Goal: Information Seeking & Learning: Learn about a topic

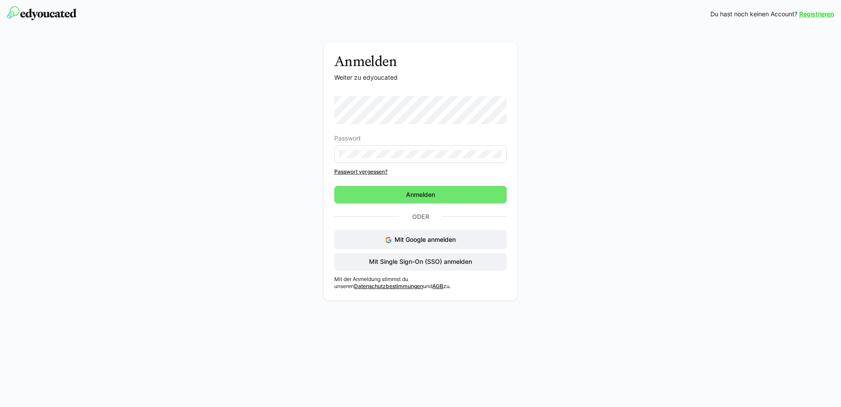
click at [170, 191] on div "Anmelden Weiter zu edyoucated Passwort Passwort vergessen? Anmelden Oder Mit Go…" at bounding box center [420, 166] width 841 height 276
click at [439, 198] on span "Anmelden" at bounding box center [420, 195] width 172 height 18
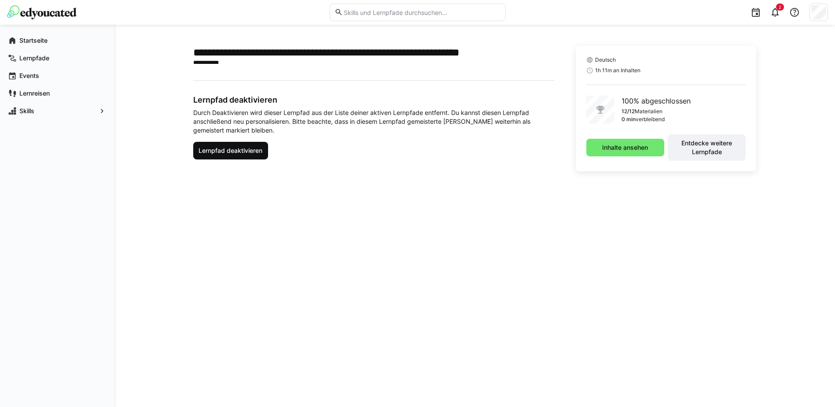
click at [230, 149] on span "Lernpfad deaktivieren" at bounding box center [230, 150] width 66 height 9
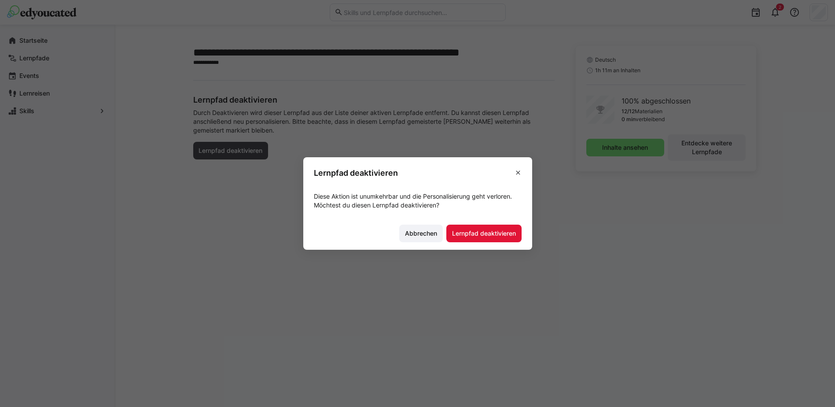
click at [521, 172] on eds-icon at bounding box center [517, 172] width 7 height 7
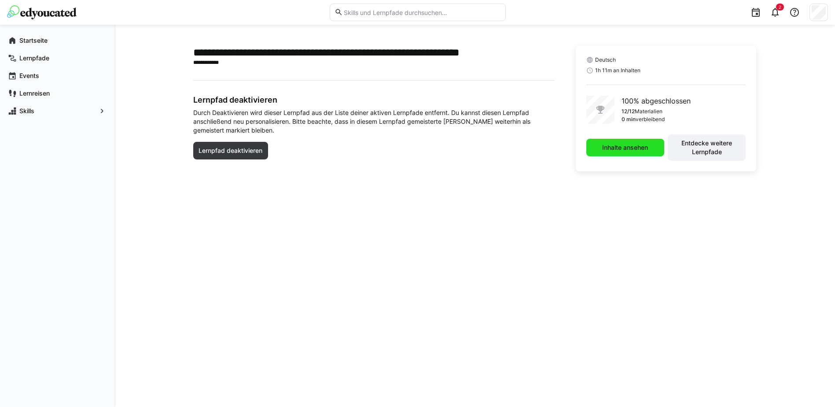
click at [631, 145] on span "Inhalte ansehen" at bounding box center [625, 147] width 48 height 9
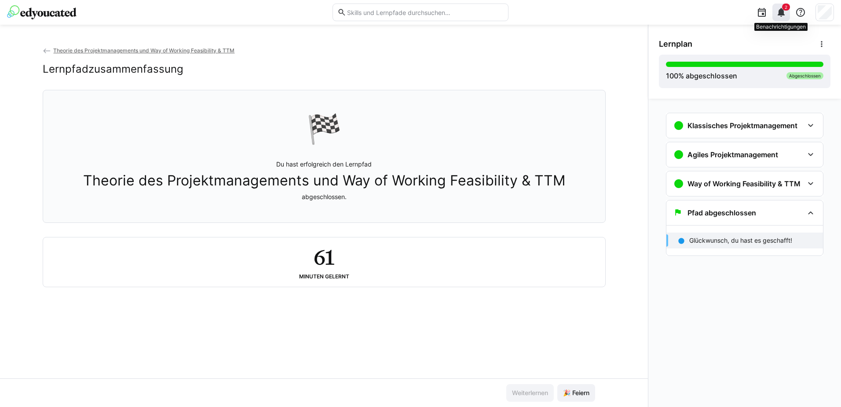
click at [778, 7] on div "2" at bounding box center [782, 13] width 18 height 18
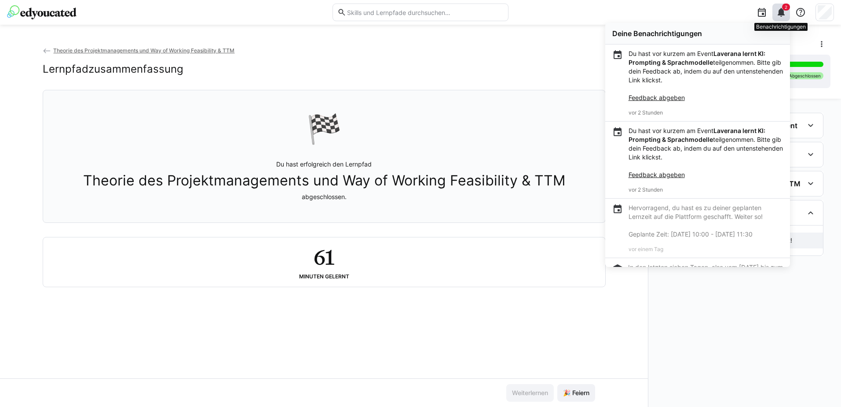
click at [778, 7] on div "2" at bounding box center [782, 13] width 18 height 18
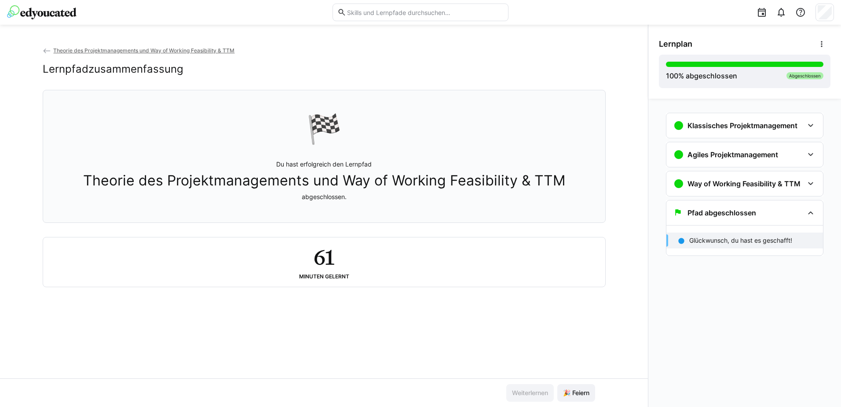
click at [710, 340] on div "Klassisches Projektmanagement Projektmanagement | Einführung in Projekte 3 min …" at bounding box center [745, 253] width 193 height 308
click at [766, 126] on h3 "Klassisches Projektmanagement" at bounding box center [743, 125] width 110 height 9
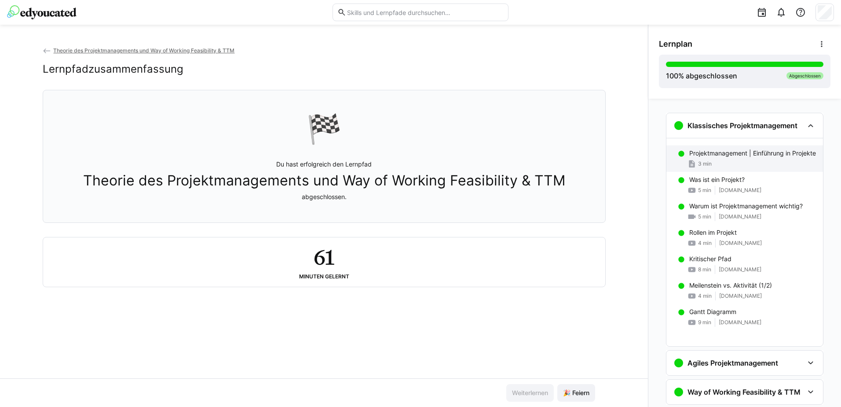
click at [737, 150] on p "Projektmanagement | Einführung in Projekte" at bounding box center [752, 153] width 127 height 9
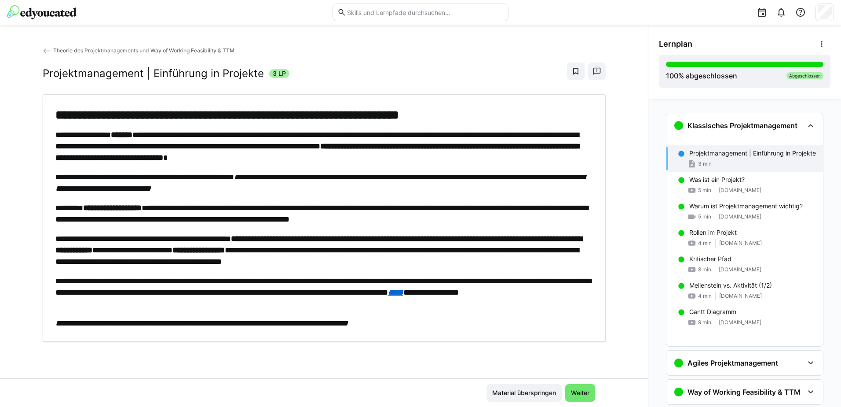
scroll to position [14, 0]
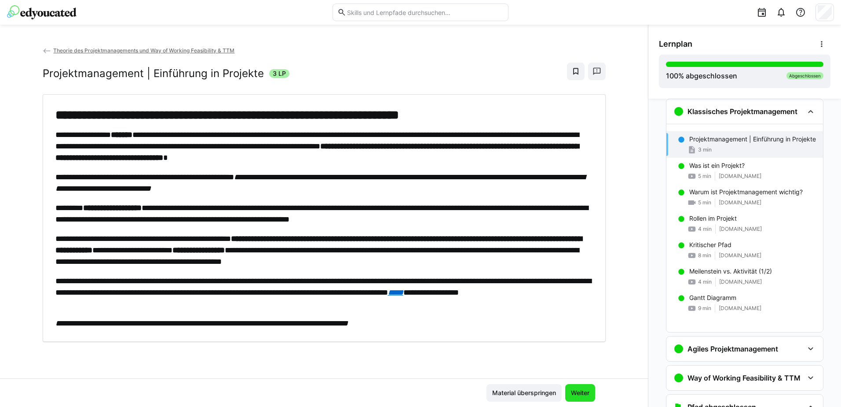
click at [570, 391] on span "Weiter" at bounding box center [580, 392] width 21 height 9
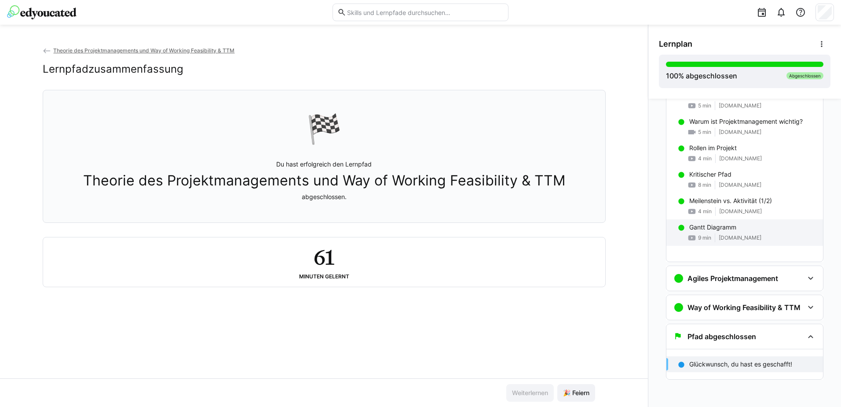
scroll to position [0, 0]
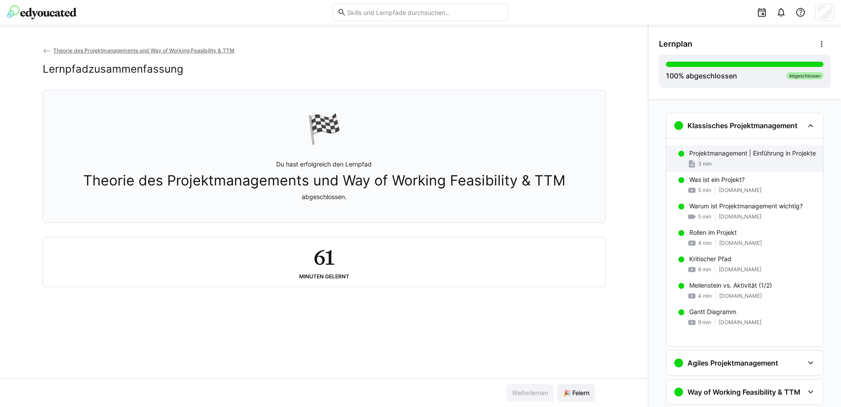
click at [720, 158] on p "Projektmanagement | Einführung in Projekte" at bounding box center [752, 153] width 127 height 9
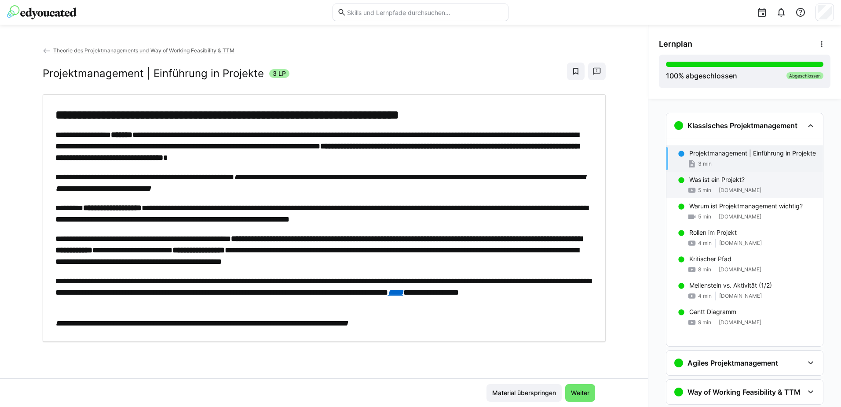
scroll to position [14, 0]
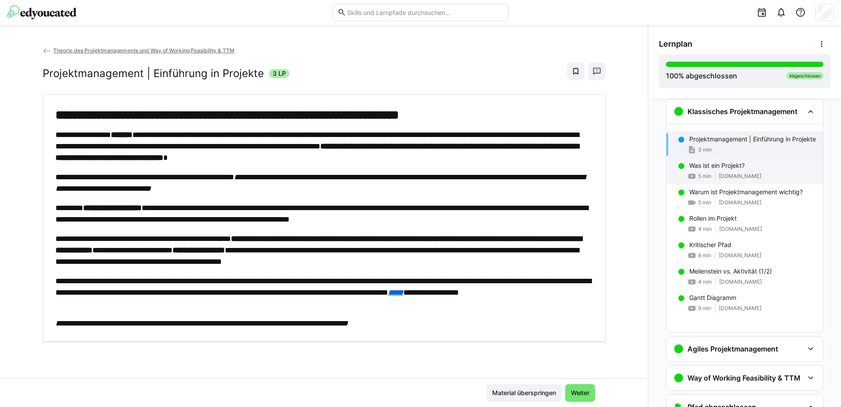
click at [720, 180] on span "[DOMAIN_NAME]" at bounding box center [740, 175] width 43 height 7
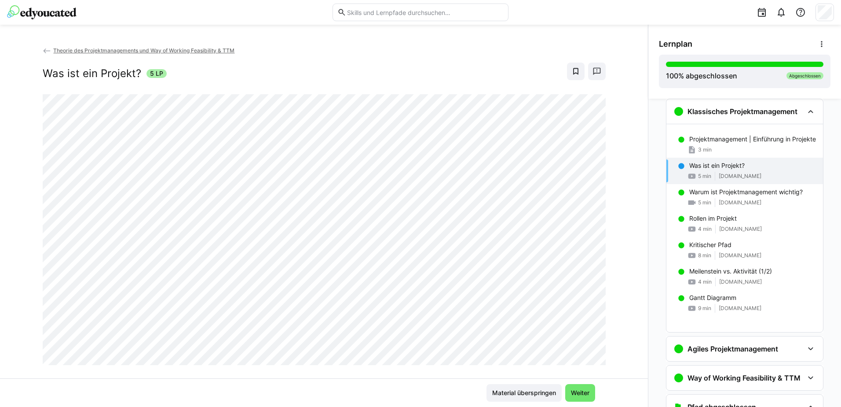
click at [447, 71] on div "Was ist ein Projekt? 5 LP" at bounding box center [324, 71] width 563 height 18
click at [735, 196] on p "Warum ist Projektmanagement wichtig?" at bounding box center [746, 191] width 114 height 9
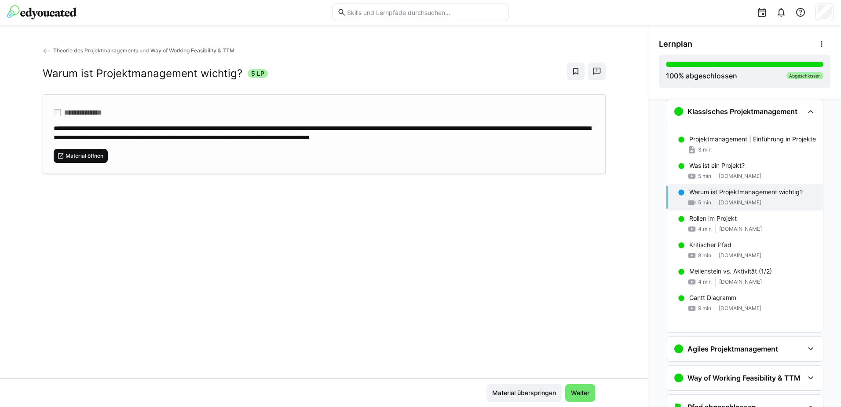
click at [69, 158] on span "Material öffnen" at bounding box center [81, 156] width 55 height 14
click at [89, 159] on span "Material öffnen" at bounding box center [85, 155] width 40 height 7
click at [580, 393] on span "Weiter" at bounding box center [580, 392] width 21 height 9
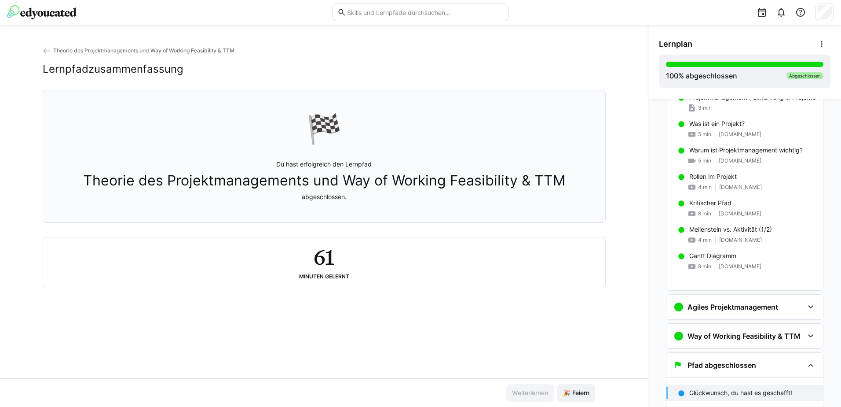
scroll to position [84, 0]
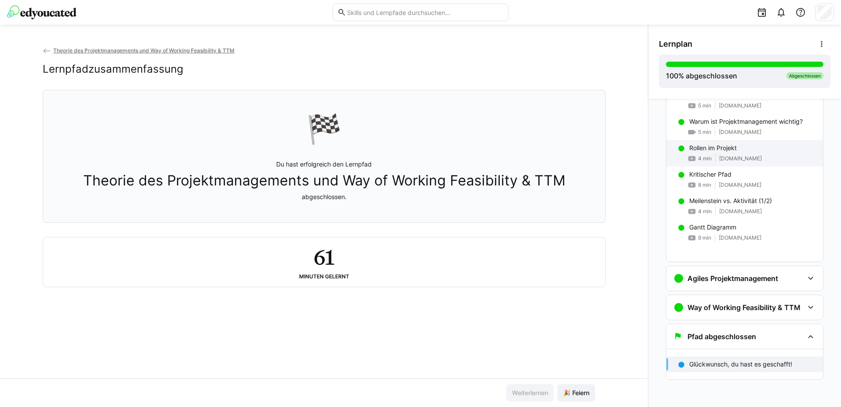
click at [758, 152] on div "Rollen im Projekt" at bounding box center [752, 147] width 127 height 9
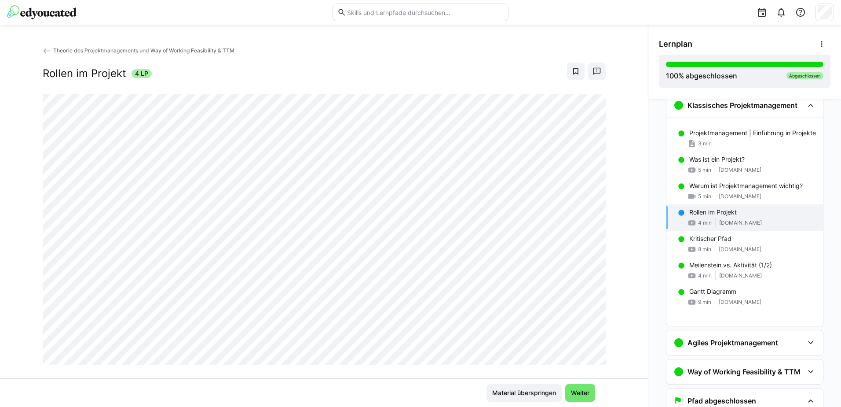
scroll to position [14, 0]
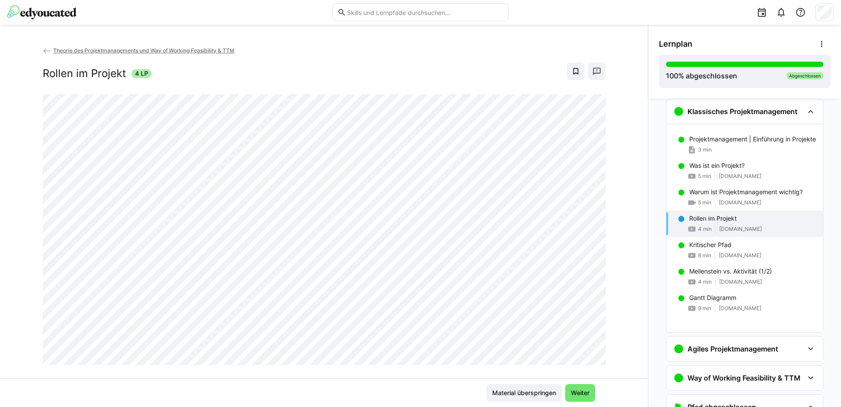
click at [448, 380] on div "Material überspringen Weiter" at bounding box center [324, 392] width 648 height 29
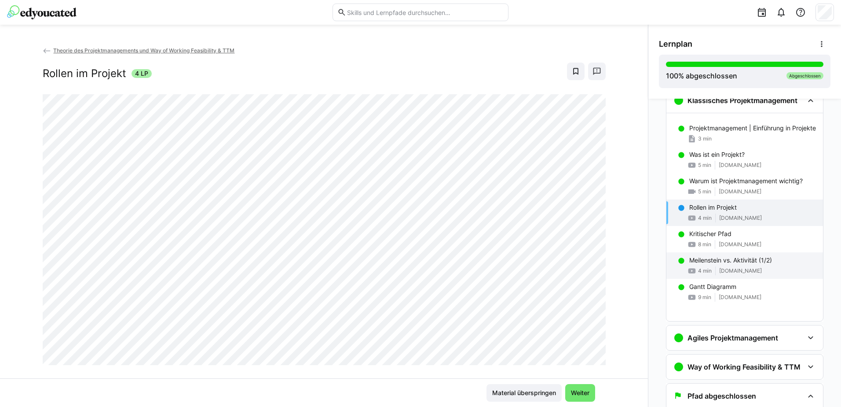
scroll to position [58, 0]
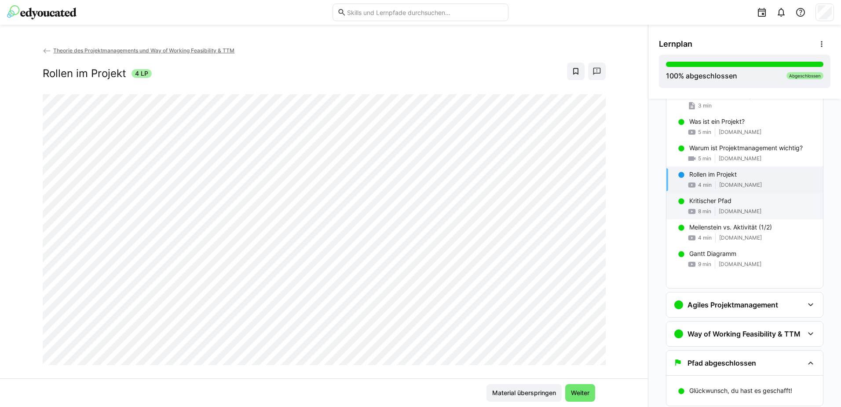
click at [733, 205] on div "Kritischer Pfad" at bounding box center [752, 200] width 127 height 9
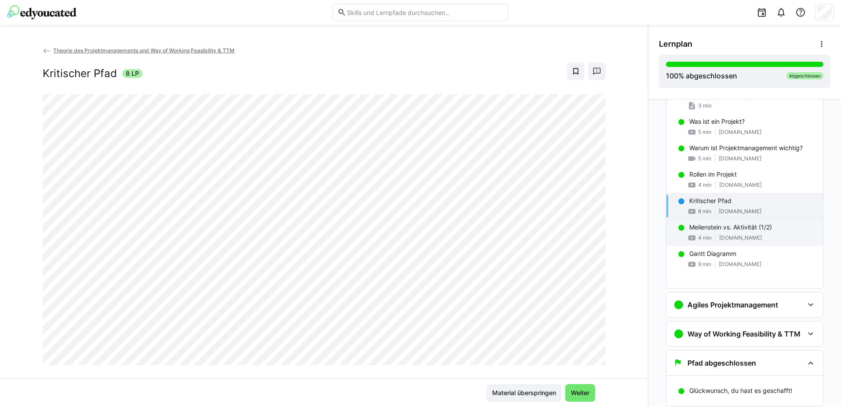
click at [712, 231] on p "Meilenstein vs. Aktivität (1/2)" at bounding box center [730, 227] width 83 height 9
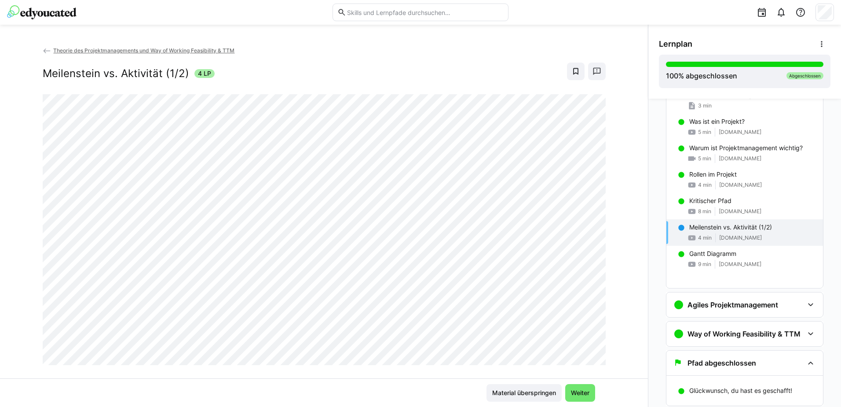
scroll to position [84, 0]
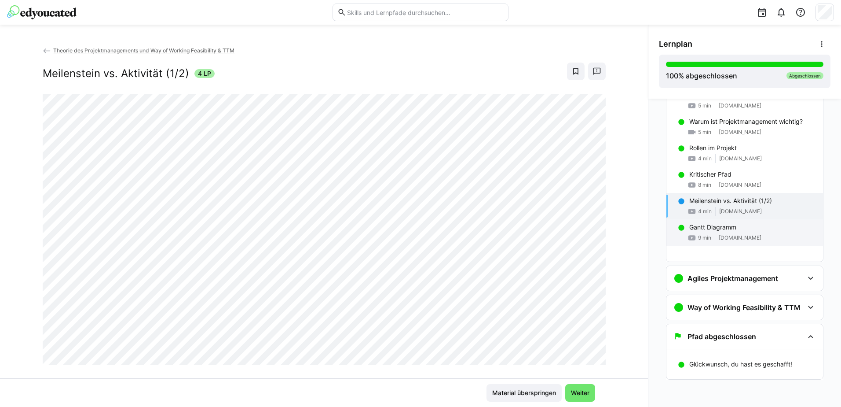
click at [716, 242] on div "Gantt Diagramm 9 min [DOMAIN_NAME]" at bounding box center [745, 232] width 157 height 26
click at [737, 205] on p "Meilenstein vs. Aktivität (1/2)" at bounding box center [730, 200] width 83 height 9
click at [709, 231] on p "Gantt Diagramm" at bounding box center [712, 227] width 47 height 9
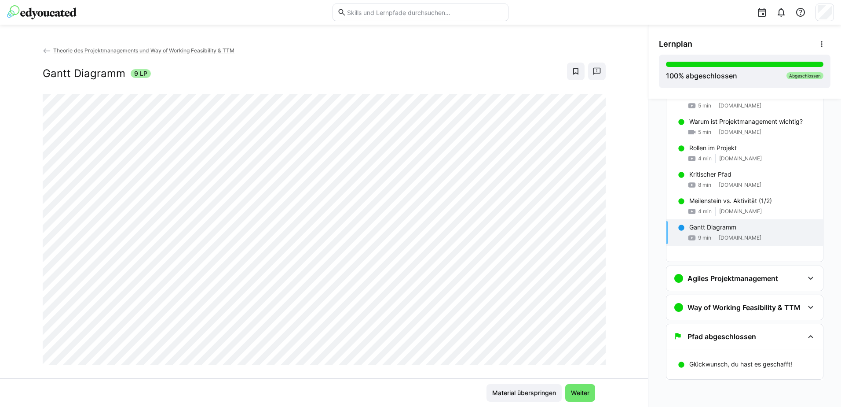
scroll to position [15, 0]
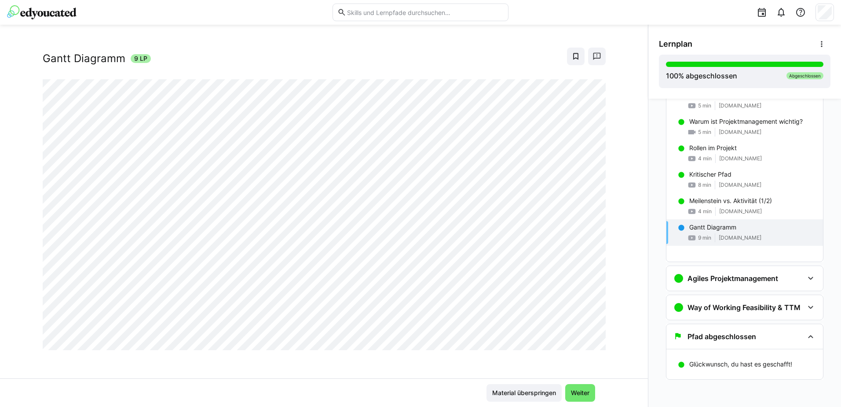
click at [4, 158] on div "Theorie des Projektmanagements und Way of Working Feasibility & TTM Gantt Diagr…" at bounding box center [324, 212] width 648 height 332
click at [730, 275] on h3 "Agiles Projektmanagement" at bounding box center [733, 278] width 91 height 9
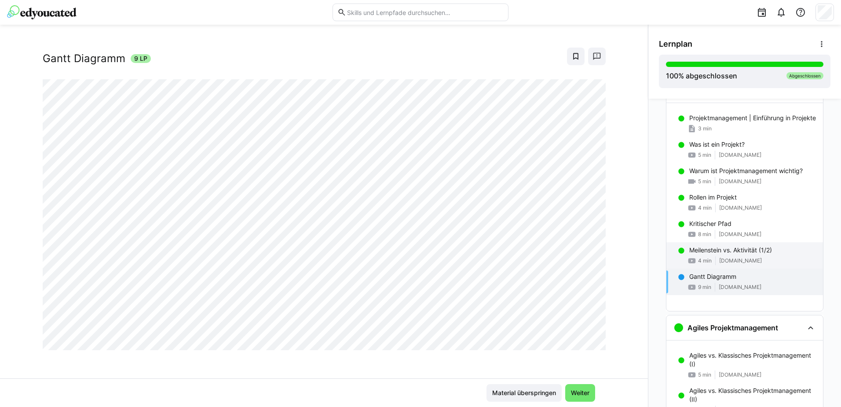
scroll to position [0, 0]
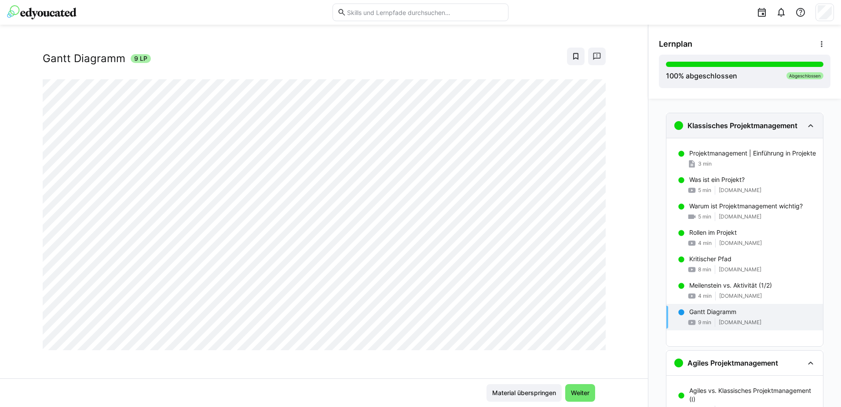
click at [737, 131] on div "Klassisches Projektmanagement" at bounding box center [745, 125] width 157 height 25
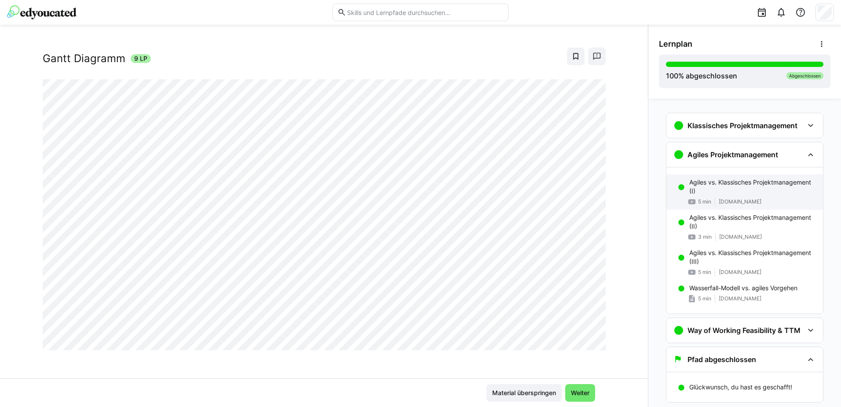
click at [730, 195] on div "Agiles vs. Klassisches Projektmanagement (I) 5 min [DOMAIN_NAME]" at bounding box center [745, 191] width 157 height 35
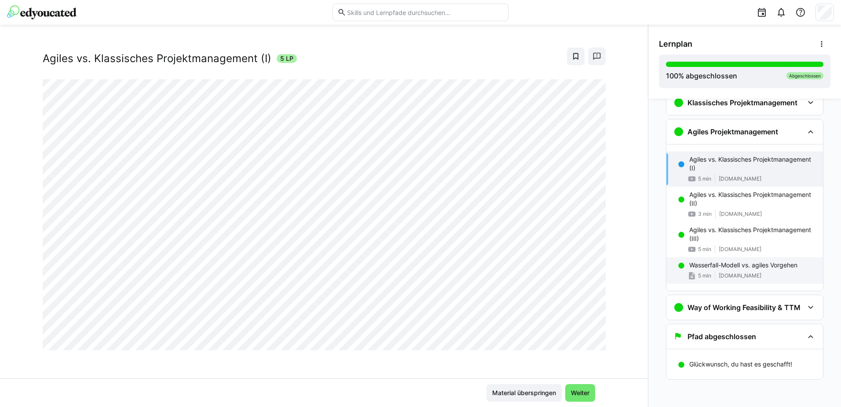
click at [733, 266] on p "Wasserfall-Modell vs. agiles Vorgehen" at bounding box center [743, 264] width 108 height 9
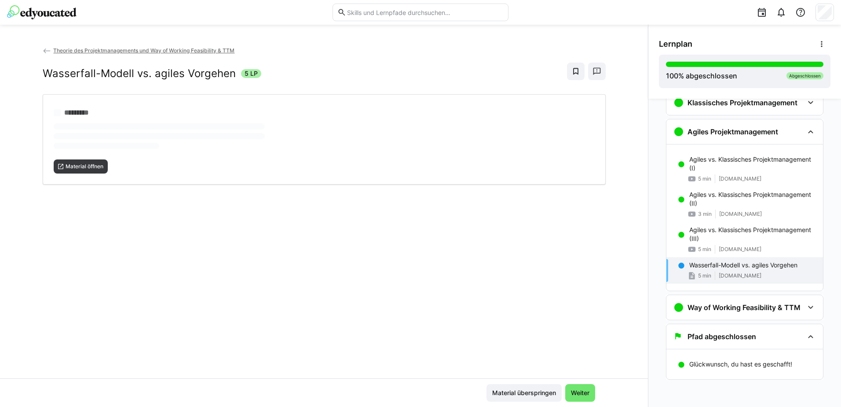
scroll to position [0, 0]
click at [71, 165] on span "Material öffnen" at bounding box center [85, 166] width 40 height 7
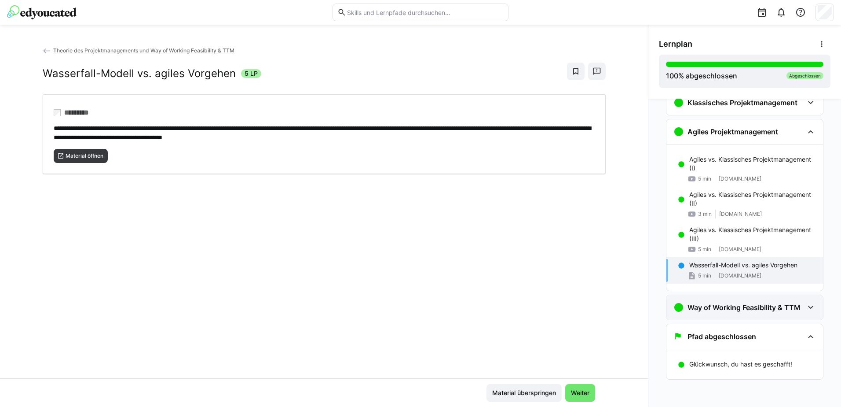
click at [700, 315] on div "Way of Working Feasibility & TTM" at bounding box center [745, 307] width 157 height 25
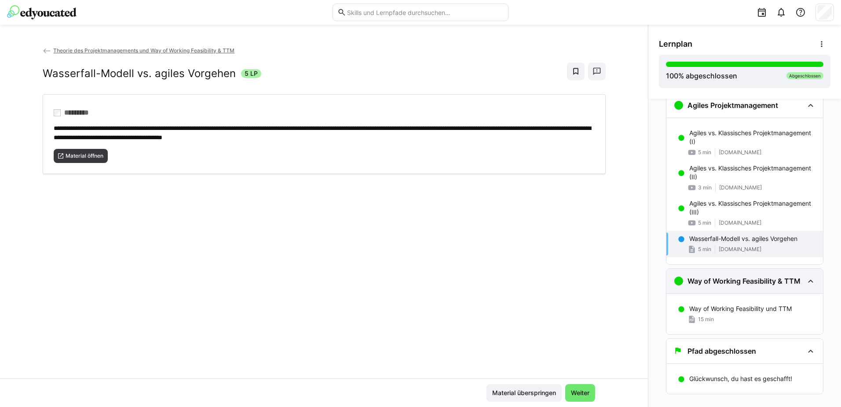
scroll to position [64, 0]
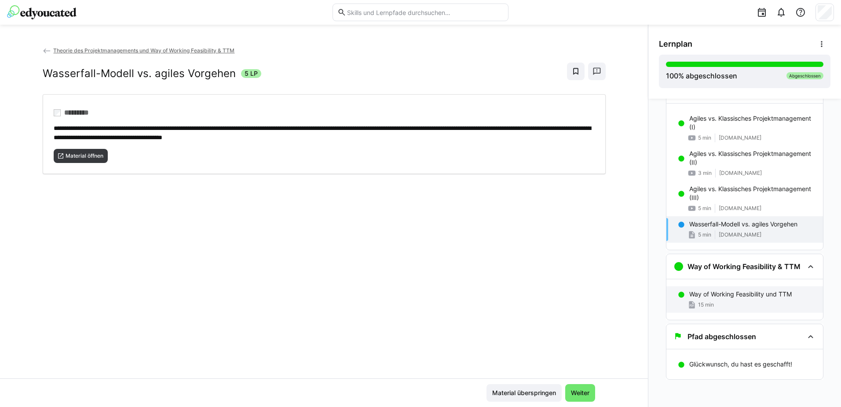
click at [721, 290] on p "Way of Working Feasibility und TTM" at bounding box center [740, 294] width 103 height 9
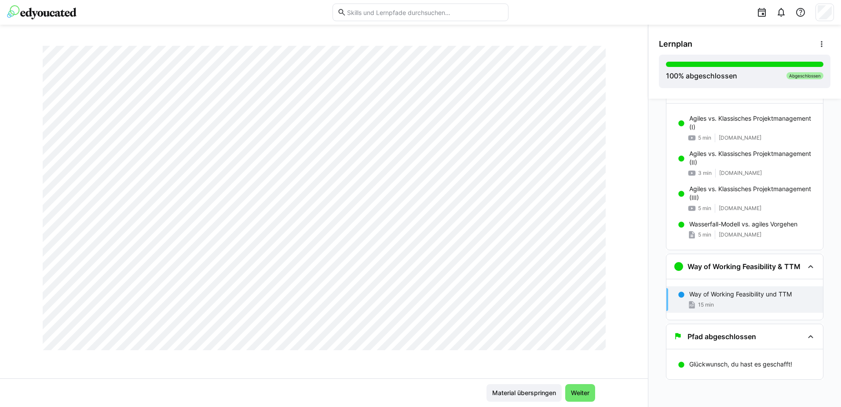
scroll to position [7892, 0]
